Goal: Register for event/course

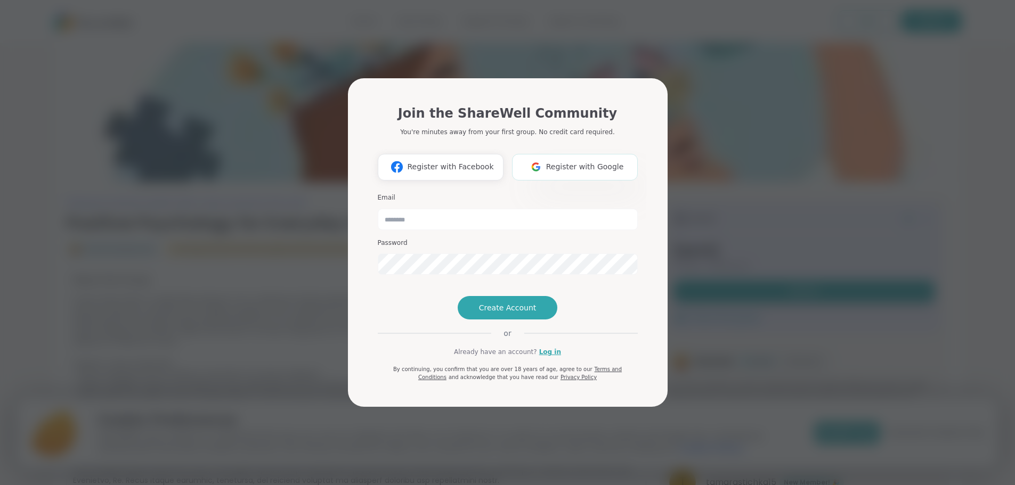
click at [614, 161] on span "Register with Google" at bounding box center [585, 166] width 78 height 11
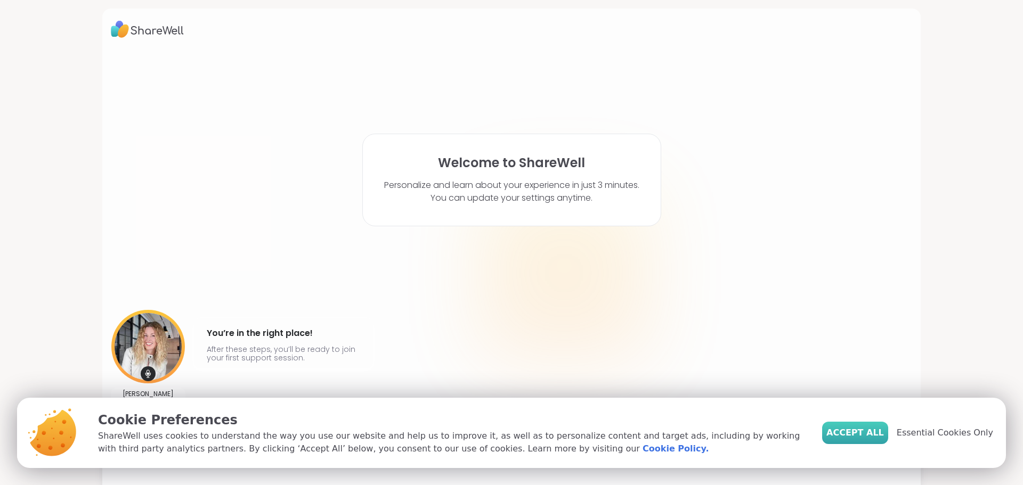
click at [847, 433] on span "Accept All" at bounding box center [855, 433] width 58 height 13
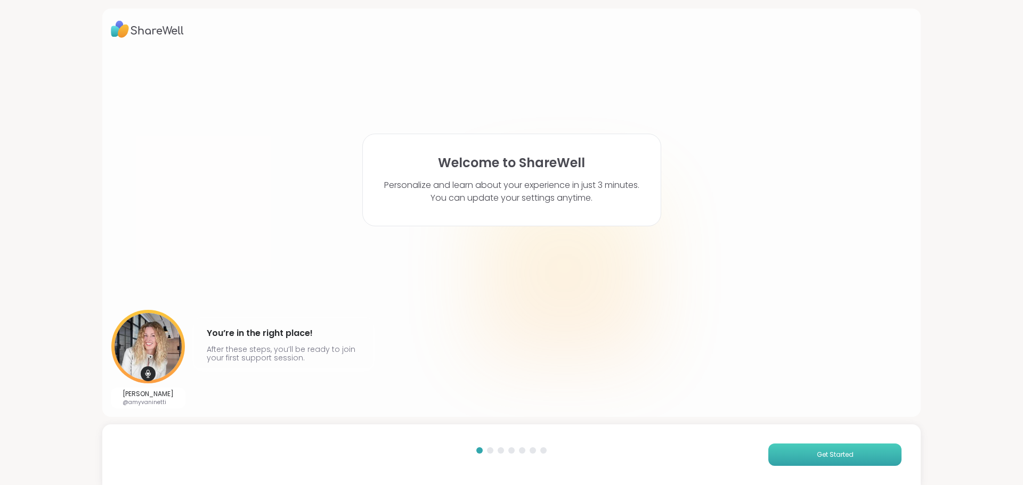
click at [825, 457] on span "Get Started" at bounding box center [835, 455] width 37 height 10
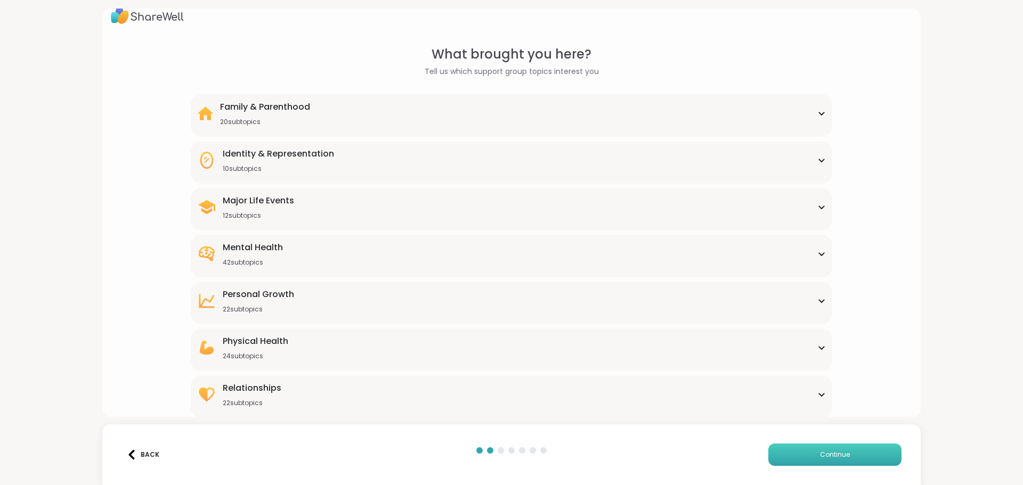
scroll to position [20, 0]
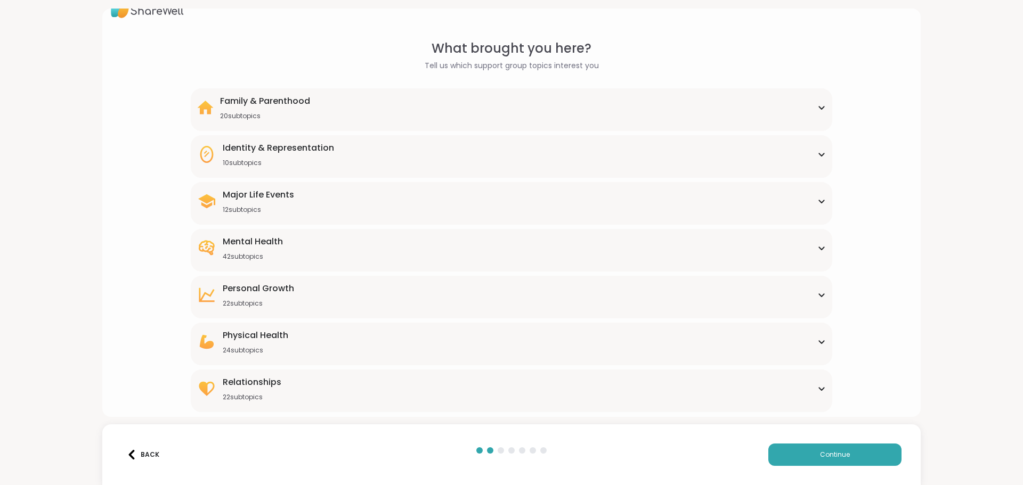
click at [808, 107] on div "Family & Parenthood 20 subtopics" at bounding box center [511, 108] width 628 height 26
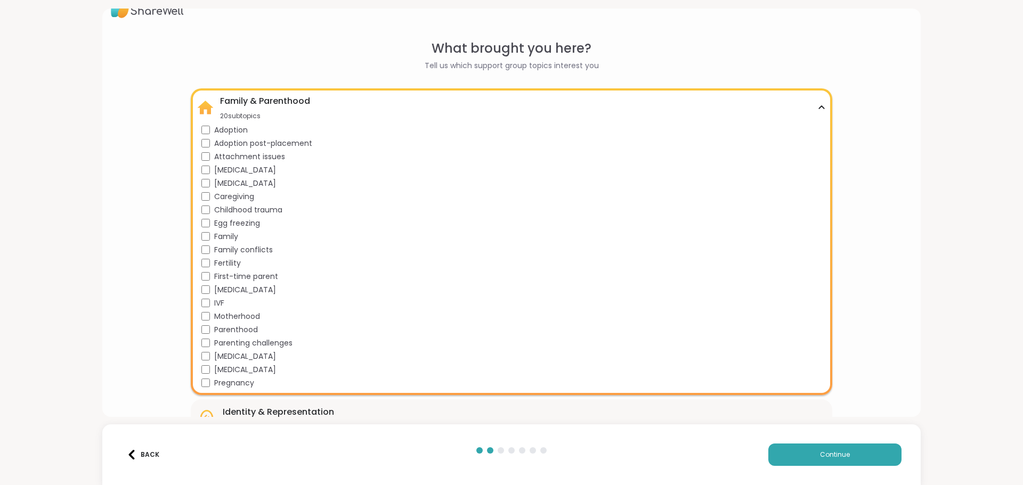
click at [808, 107] on div "Family & Parenthood 20 subtopics" at bounding box center [511, 108] width 628 height 26
